Goal: Navigation & Orientation: Find specific page/section

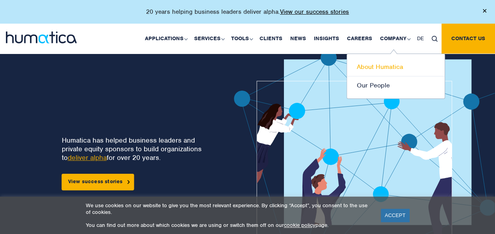
click at [389, 68] on link "About Humatica" at bounding box center [396, 67] width 98 height 19
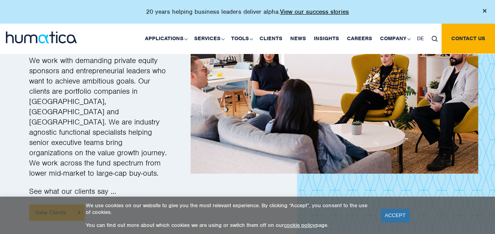
scroll to position [1056, 0]
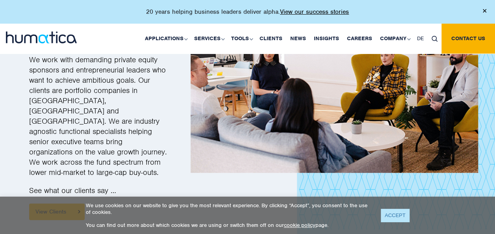
click at [403, 217] on link "ACCEPT" at bounding box center [395, 215] width 29 height 13
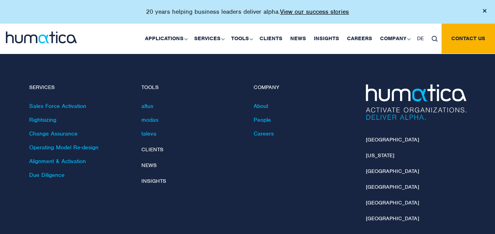
scroll to position [1950, 0]
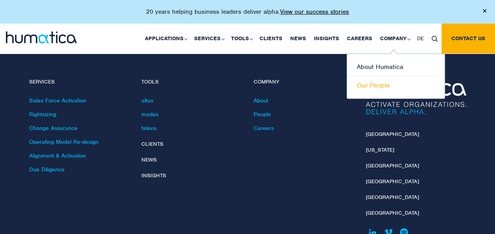
click at [383, 90] on link "Our People" at bounding box center [396, 85] width 98 height 18
